Goal: Find specific page/section: Find specific page/section

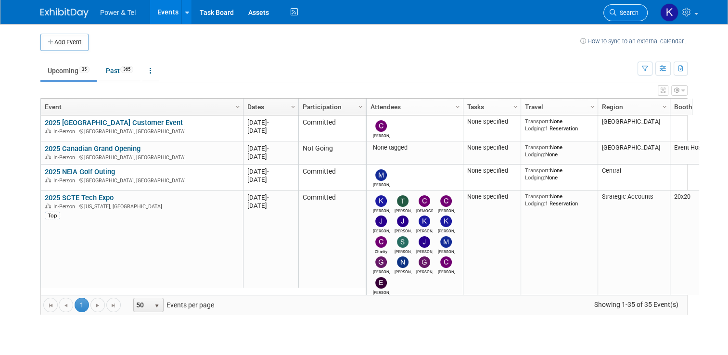
click at [634, 14] on span "Search" at bounding box center [627, 12] width 22 height 7
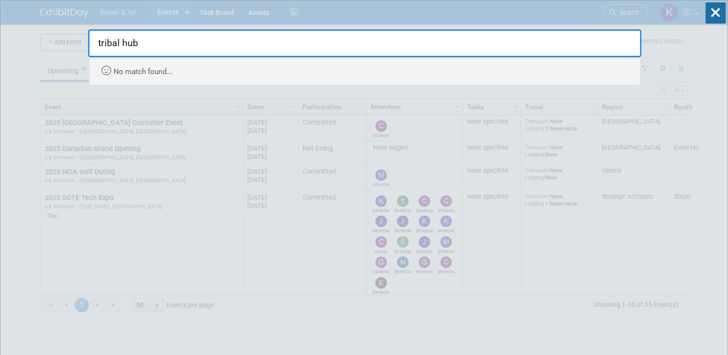
click at [123, 45] on input "tribal hub" at bounding box center [364, 43] width 553 height 28
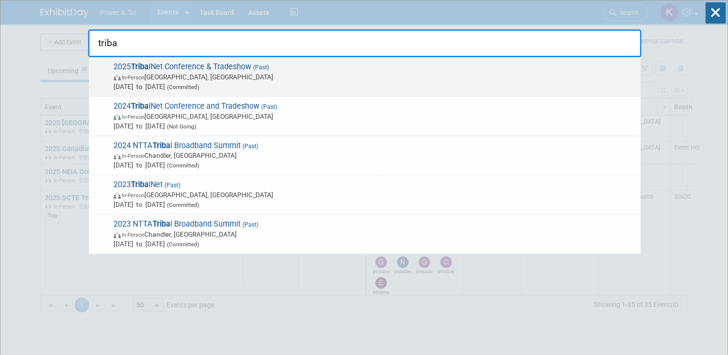
type input "triba"
click at [241, 66] on span "2025 Triba lNet Conference & Tradeshow (Past) In-Person [GEOGRAPHIC_DATA], [GEO…" at bounding box center [373, 76] width 525 height 29
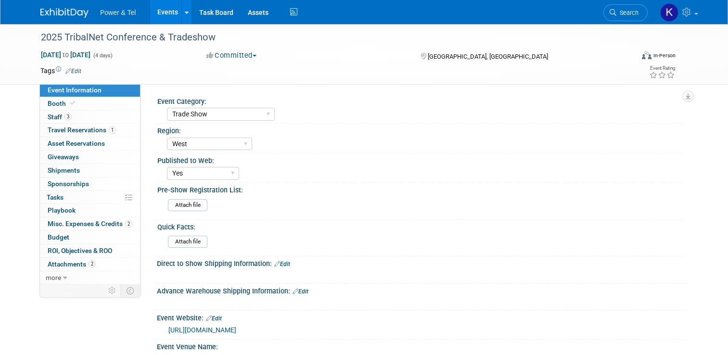
select select "Trade Show"
select select "West"
select select "Yes"
